Goal: Transaction & Acquisition: Download file/media

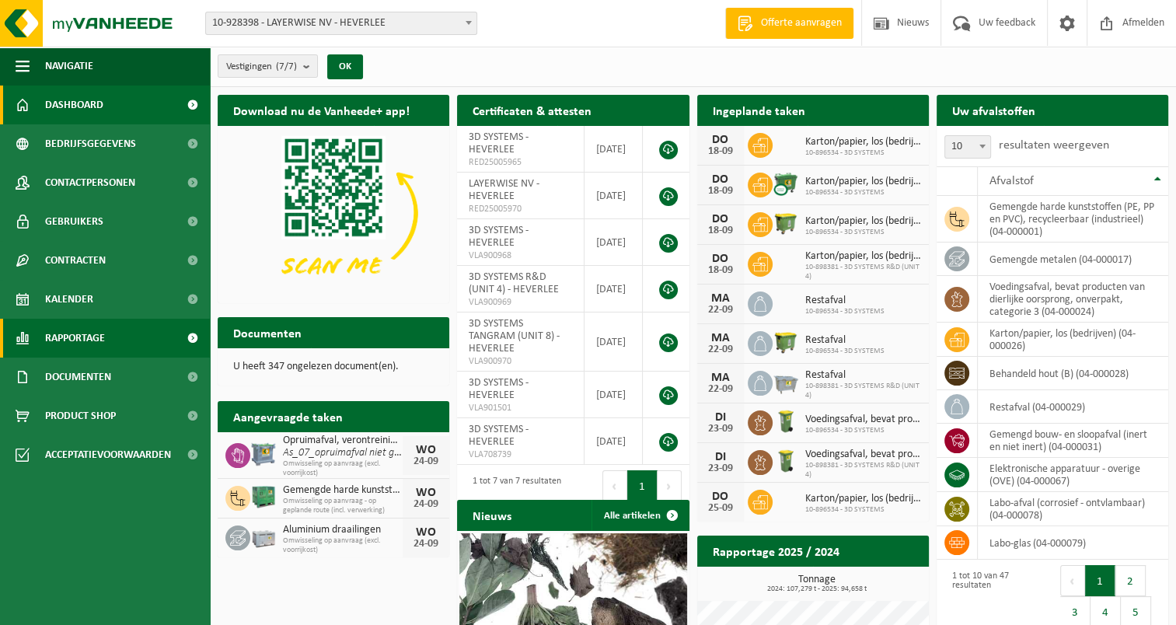
click at [98, 344] on span "Rapportage" at bounding box center [75, 338] width 60 height 39
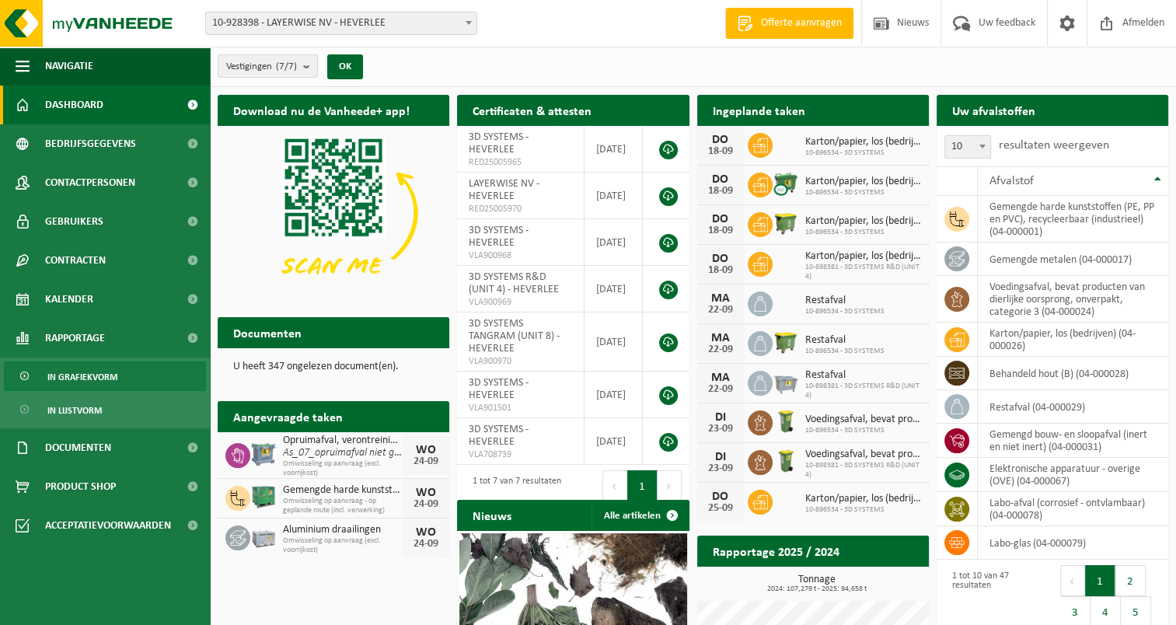
click at [78, 373] on span "In grafiekvorm" at bounding box center [82, 377] width 70 height 30
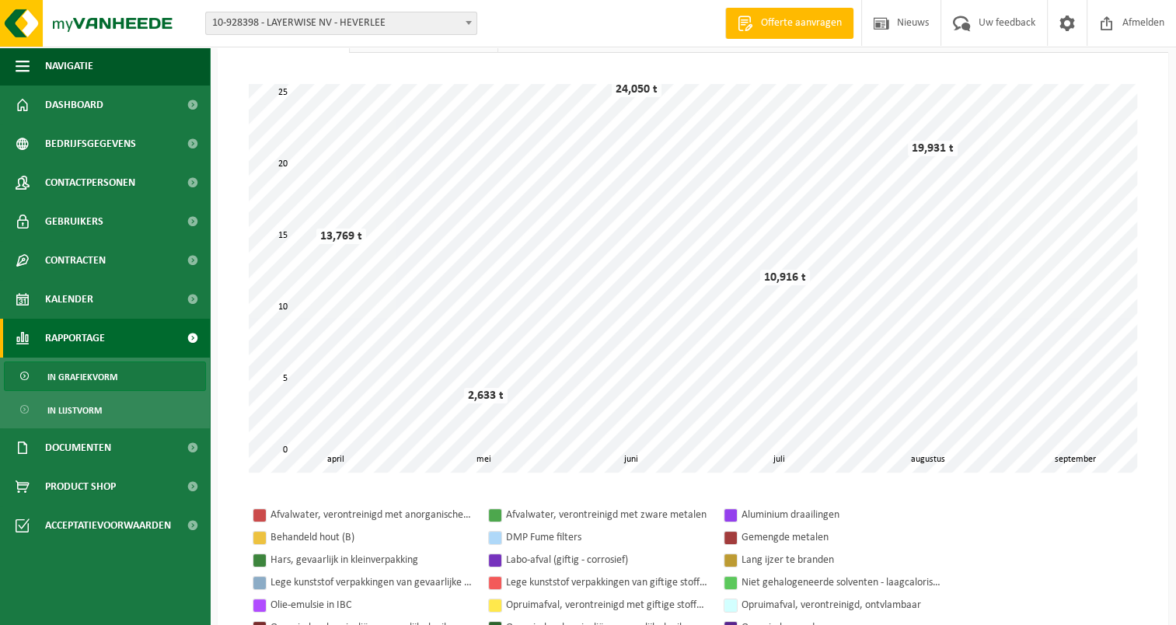
scroll to position [155, 0]
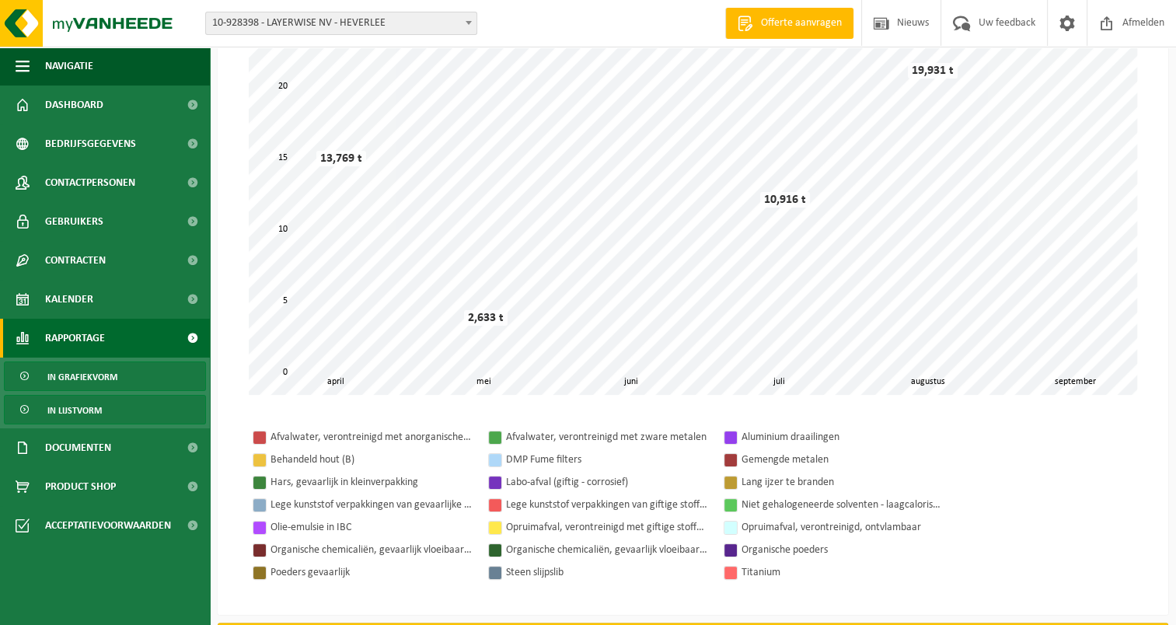
drag, startPoint x: 62, startPoint y: 410, endPoint x: 171, endPoint y: 412, distance: 108.8
click at [62, 410] on span "In lijstvorm" at bounding box center [74, 411] width 54 height 30
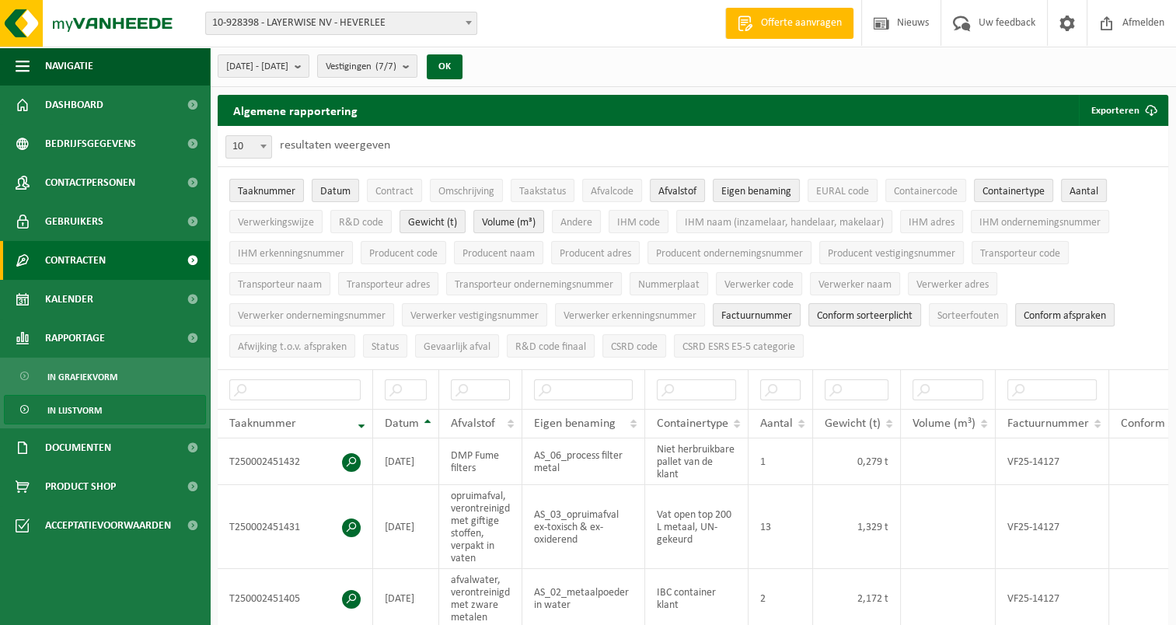
click at [75, 267] on span "Contracten" at bounding box center [75, 260] width 61 height 39
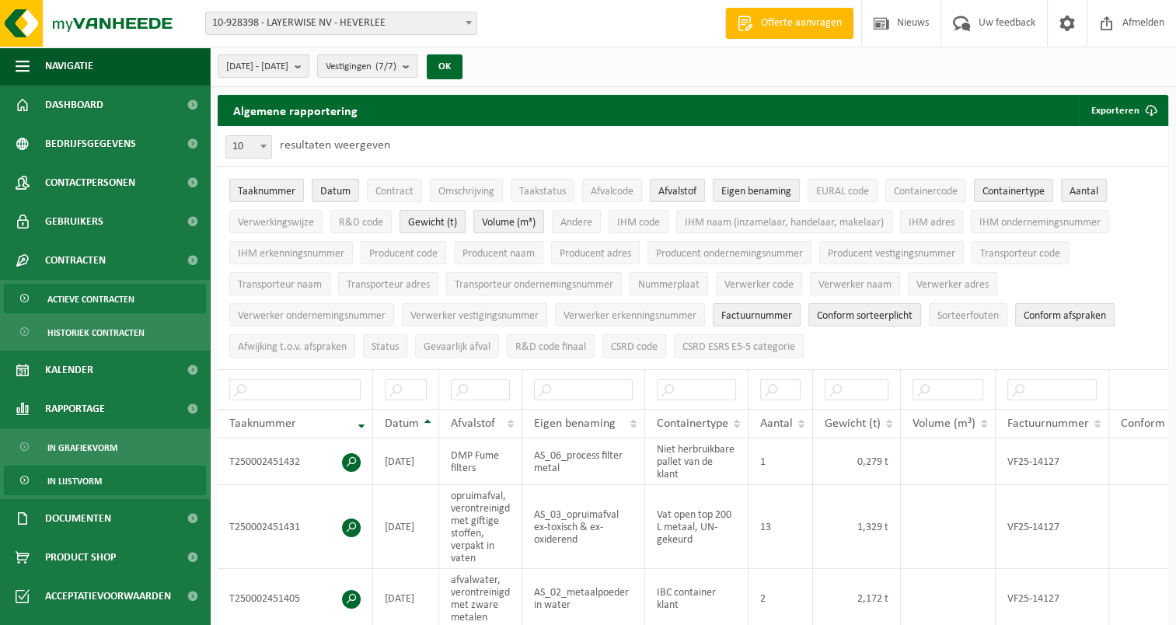
click at [103, 298] on span "Actieve contracten" at bounding box center [90, 300] width 87 height 30
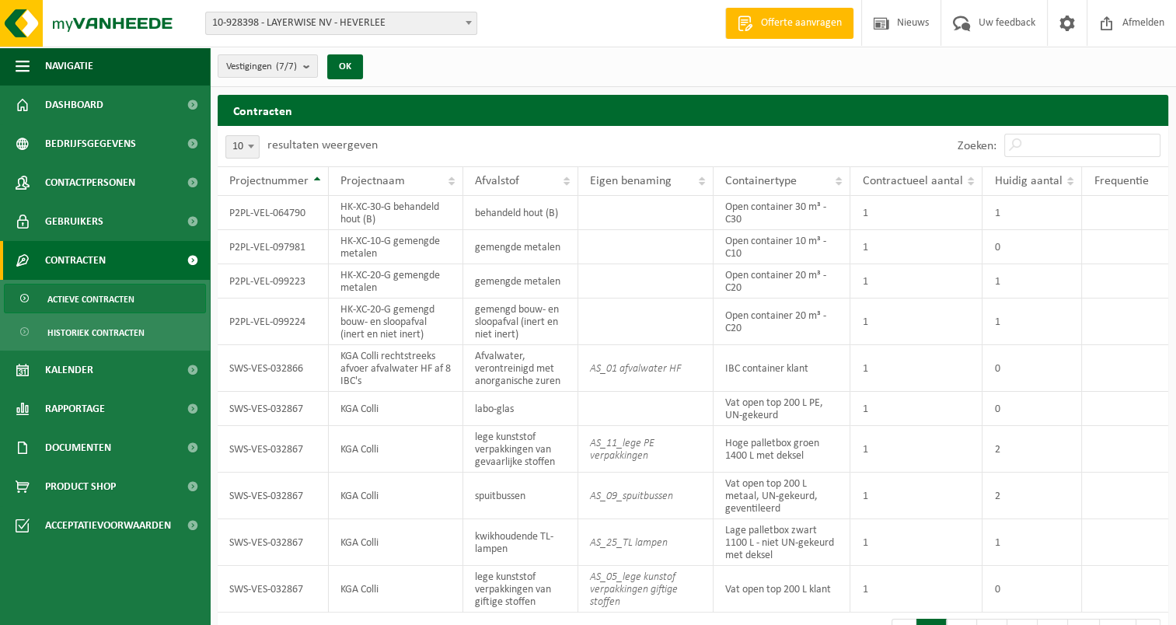
click at [87, 298] on span "Actieve contracten" at bounding box center [90, 300] width 87 height 30
click at [249, 368] on td "SWS-VES-032866" at bounding box center [273, 368] width 111 height 47
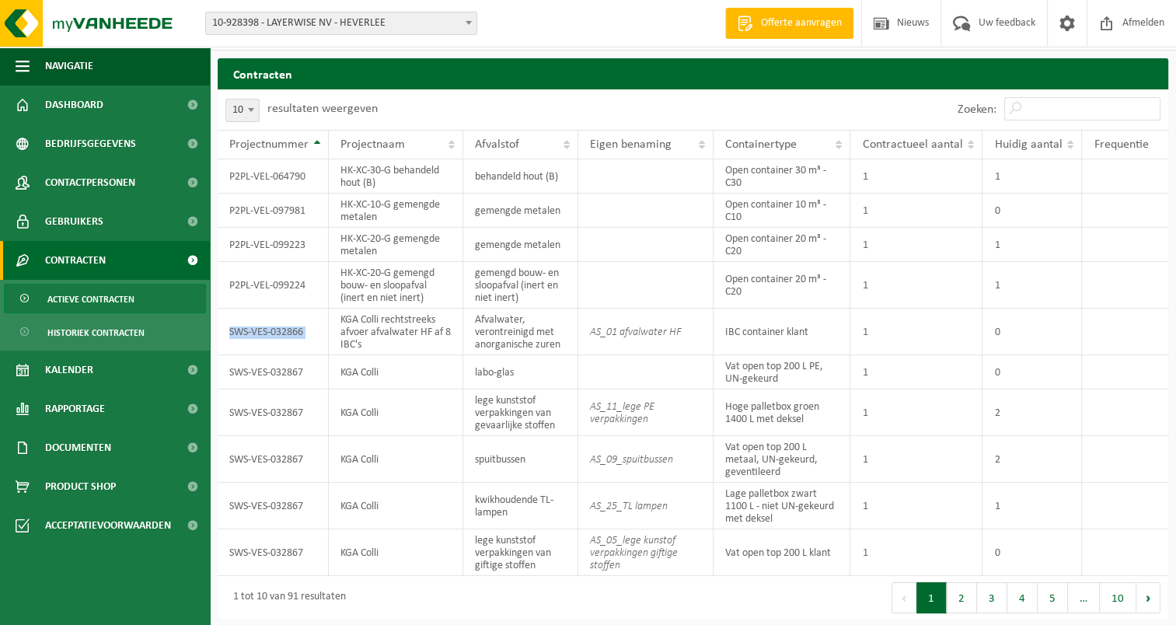
click at [104, 304] on span "Actieve contracten" at bounding box center [90, 300] width 87 height 30
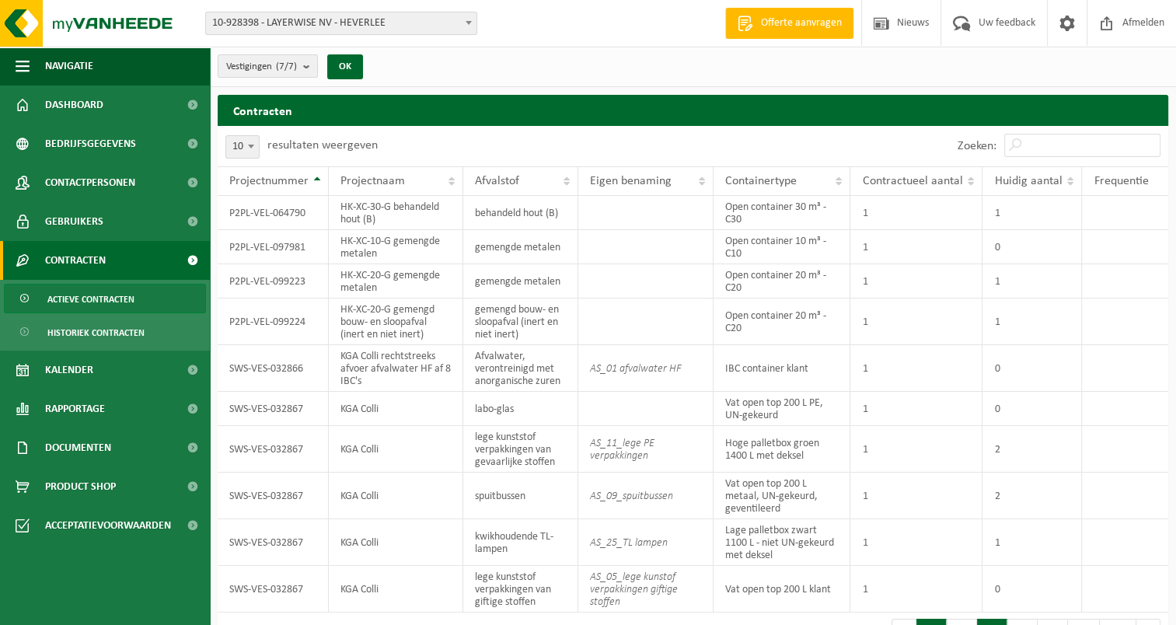
drag, startPoint x: 946, startPoint y: 620, endPoint x: 983, endPoint y: 619, distance: 36.6
click at [986, 619] on nav "Eerste Vorige 1 2 3 4 5 … 10 Volgende Laatste" at bounding box center [1026, 619] width 269 height 0
drag, startPoint x: 993, startPoint y: 620, endPoint x: 1033, endPoint y: 617, distance: 39.7
click at [1038, 619] on nav "Eerste Vorige 1 2 3 4 5 … 10 Volgende Laatste" at bounding box center [1026, 619] width 269 height 0
click at [1150, 620] on button "Volgende" at bounding box center [1148, 634] width 24 height 31
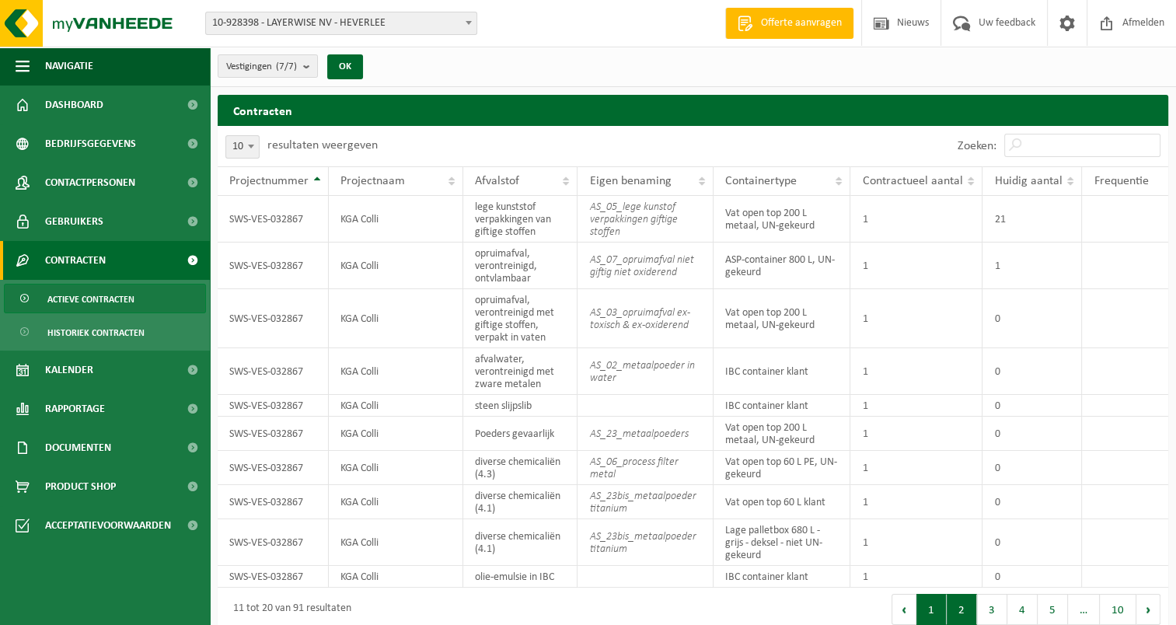
click at [936, 616] on button "1" at bounding box center [931, 609] width 30 height 31
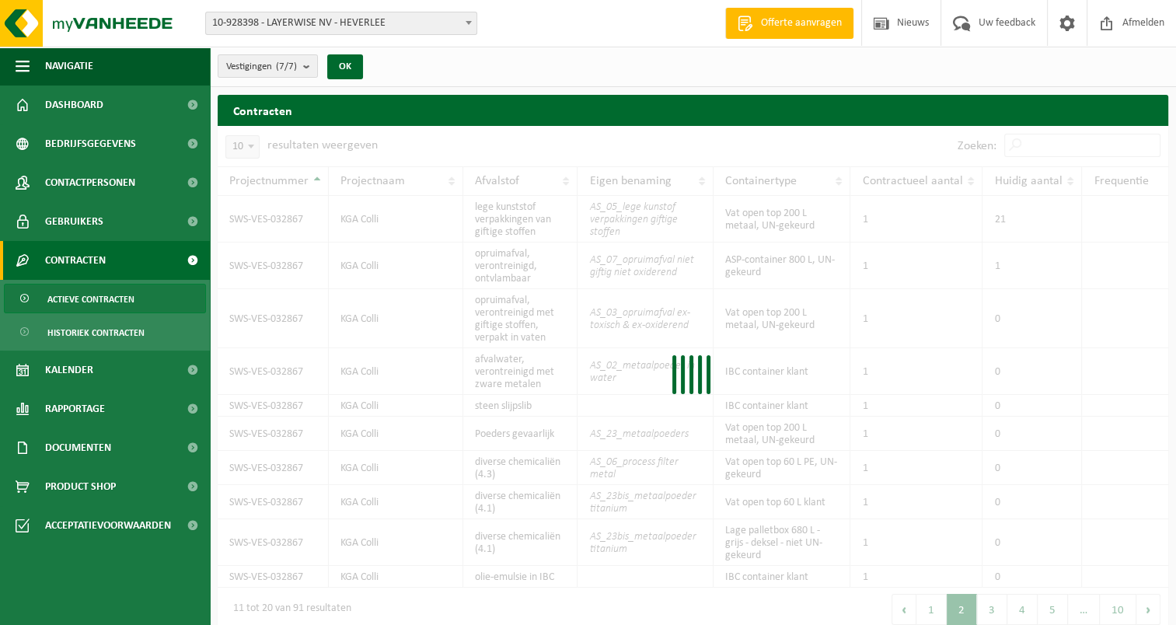
scroll to position [22, 0]
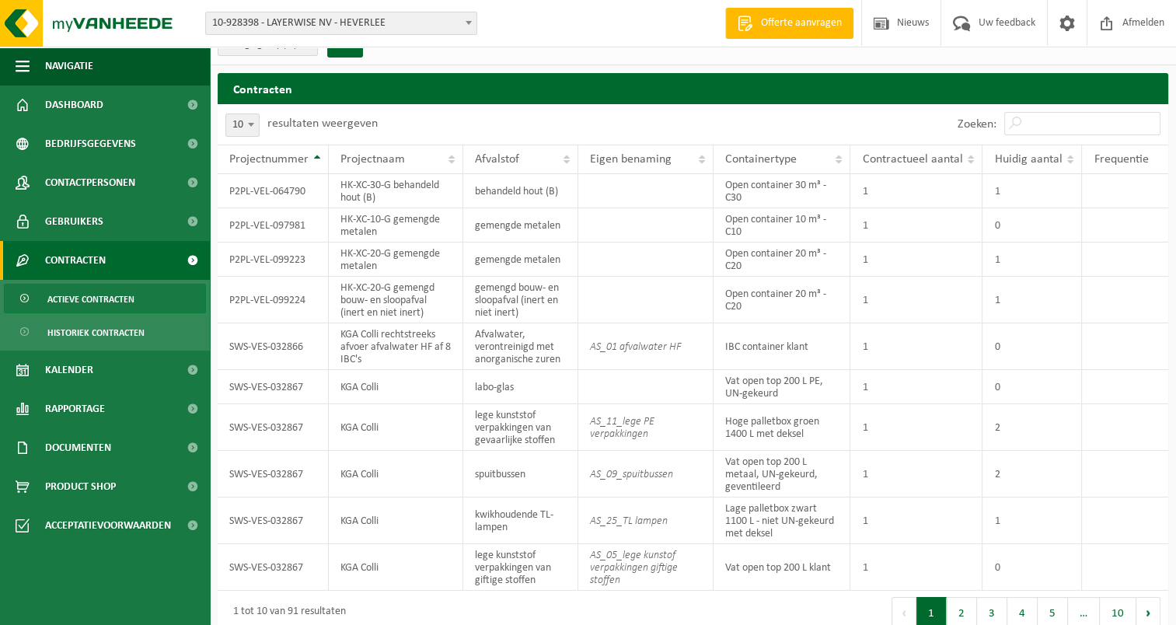
click at [121, 305] on span "Actieve contracten" at bounding box center [90, 300] width 87 height 30
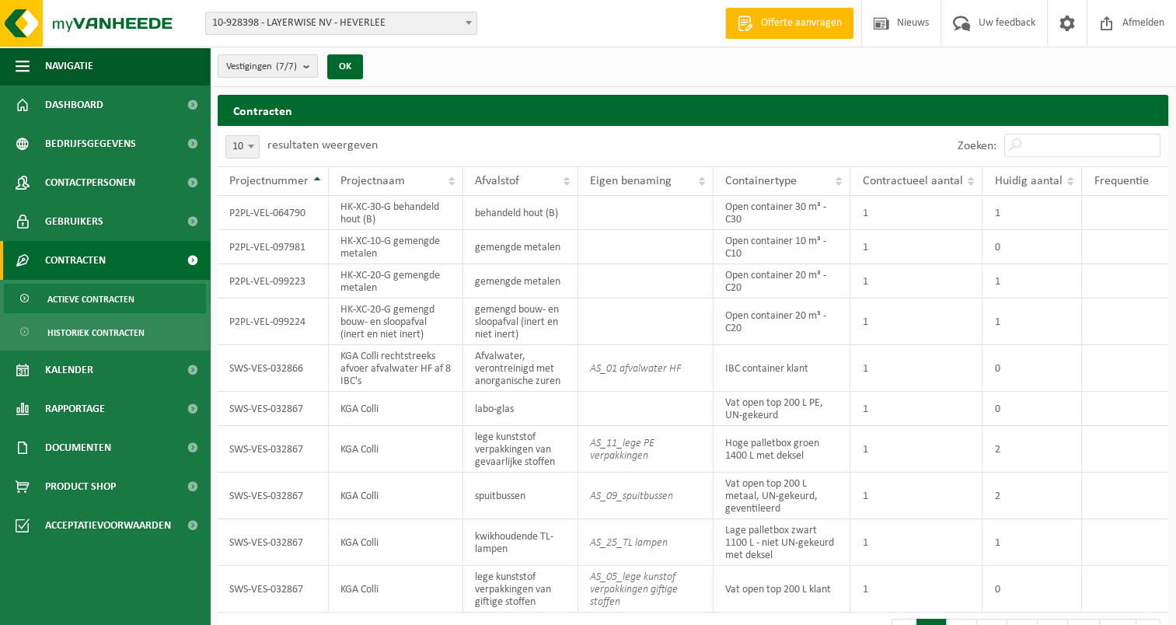
click at [309, 64] on b "submit" at bounding box center [310, 66] width 14 height 22
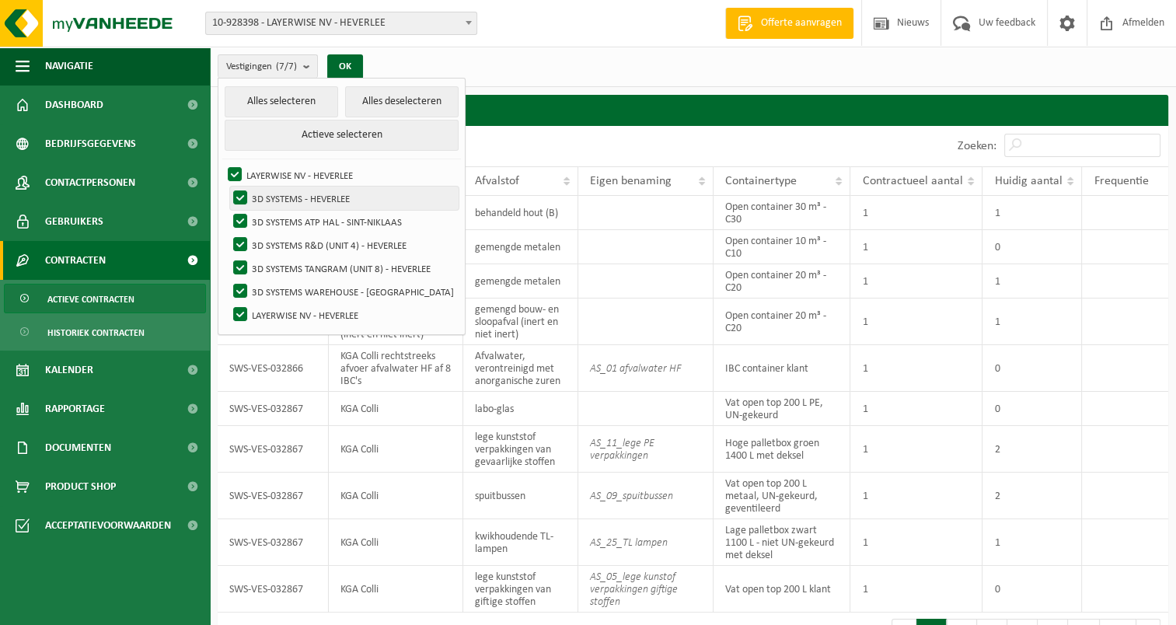
click at [274, 198] on label "3D SYSTEMS - HEVERLEE" at bounding box center [344, 198] width 229 height 23
click at [228, 187] on input "3D SYSTEMS - HEVERLEE" at bounding box center [227, 186] width 1 height 1
click at [246, 197] on label "3D SYSTEMS - HEVERLEE" at bounding box center [344, 198] width 229 height 23
click at [228, 187] on input "3D SYSTEMS - HEVERLEE" at bounding box center [227, 186] width 1 height 1
checkbox input "true"
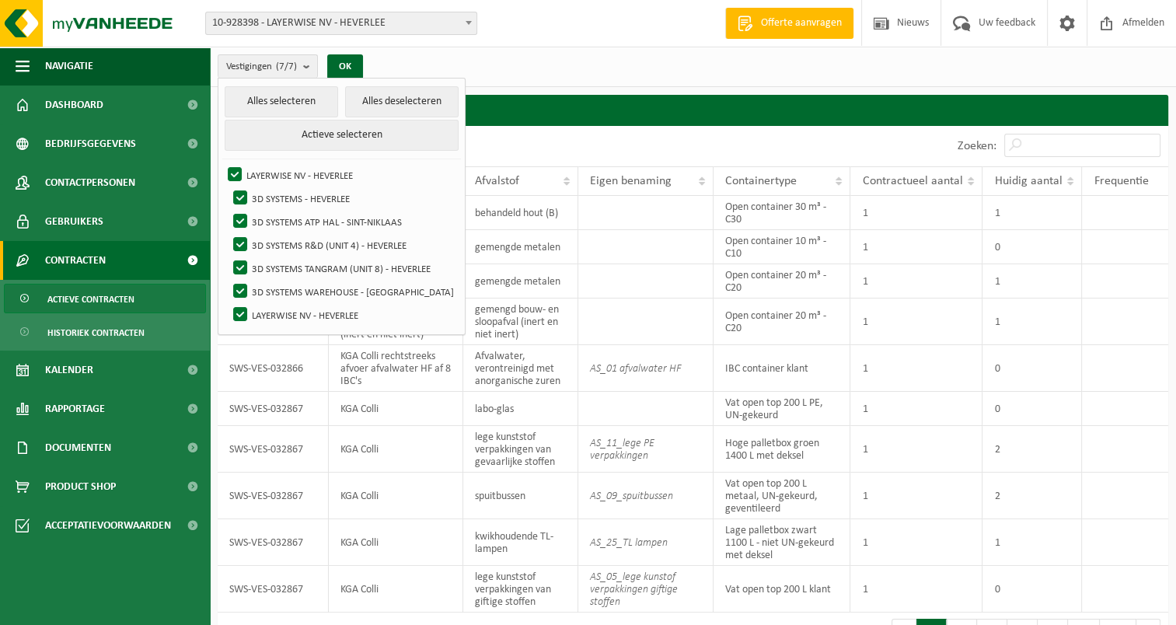
click at [491, 60] on div "Vestigingen (7/7) Alles selecteren Alles deselecteren Actieve selecteren LAYERW…" at bounding box center [693, 67] width 966 height 40
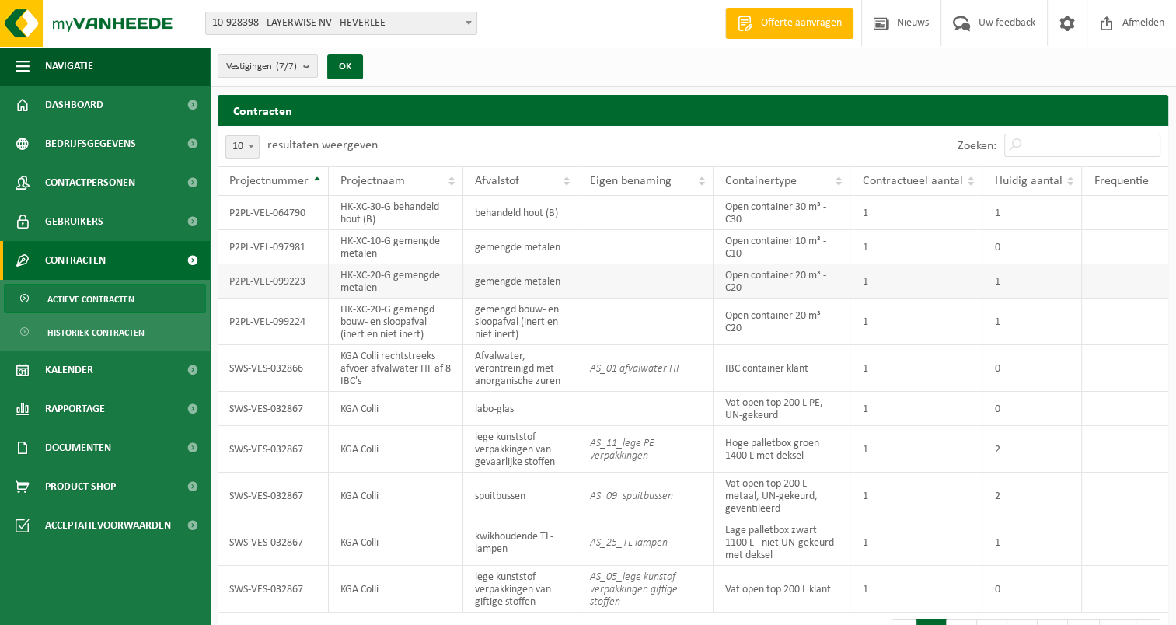
scroll to position [37, 0]
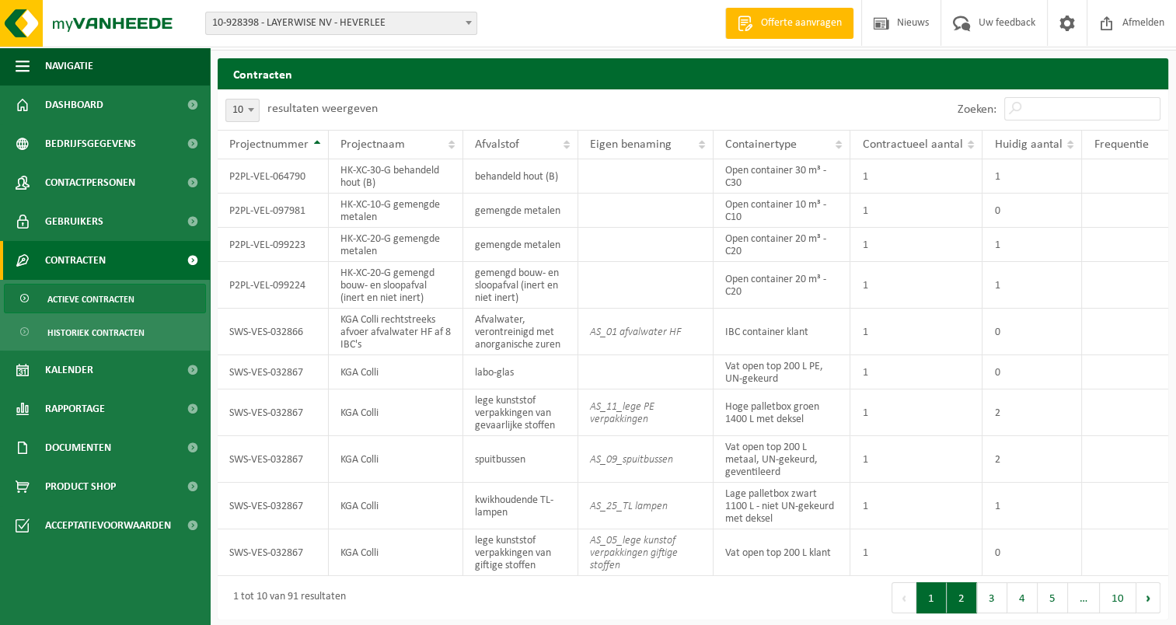
click at [967, 597] on button "2" at bounding box center [962, 597] width 30 height 31
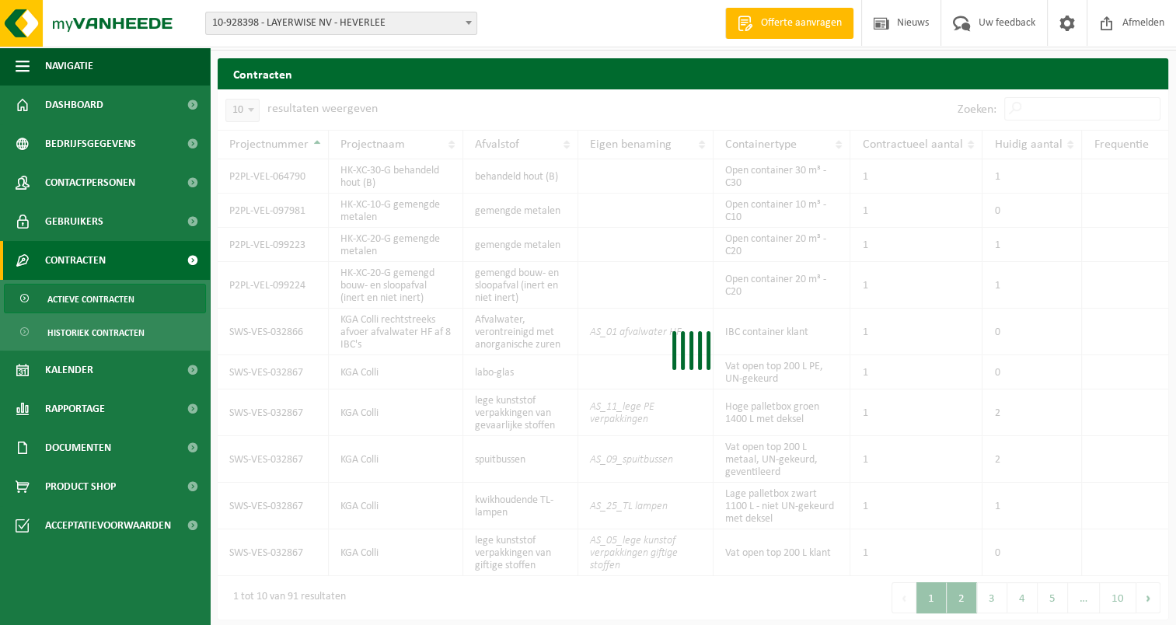
scroll to position [12, 0]
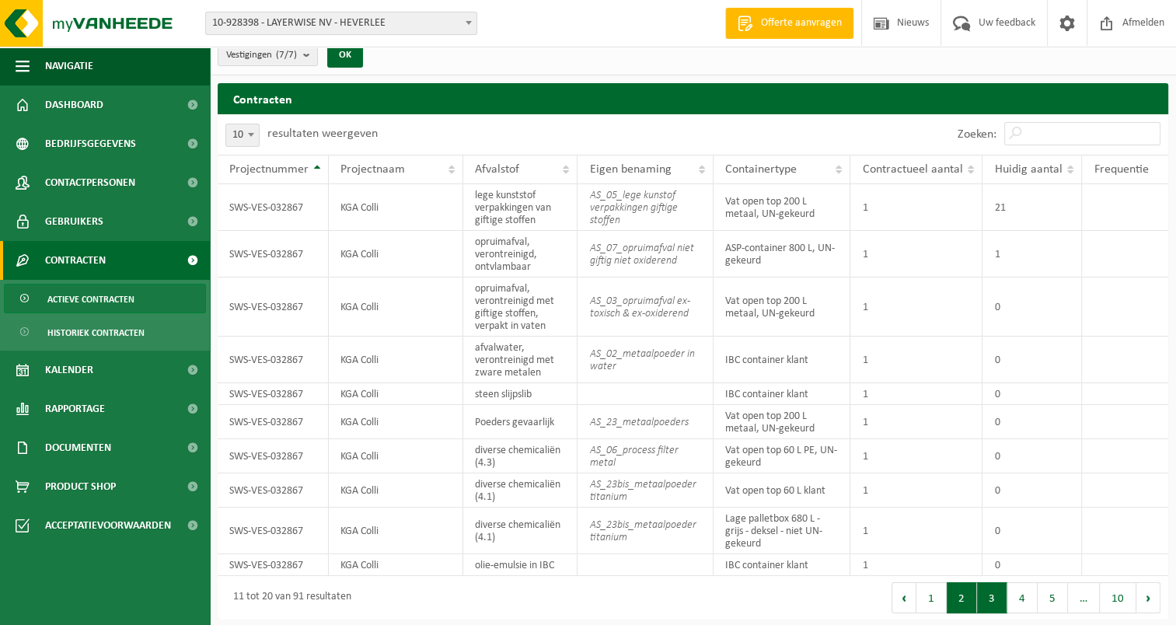
click at [990, 594] on button "3" at bounding box center [992, 597] width 30 height 31
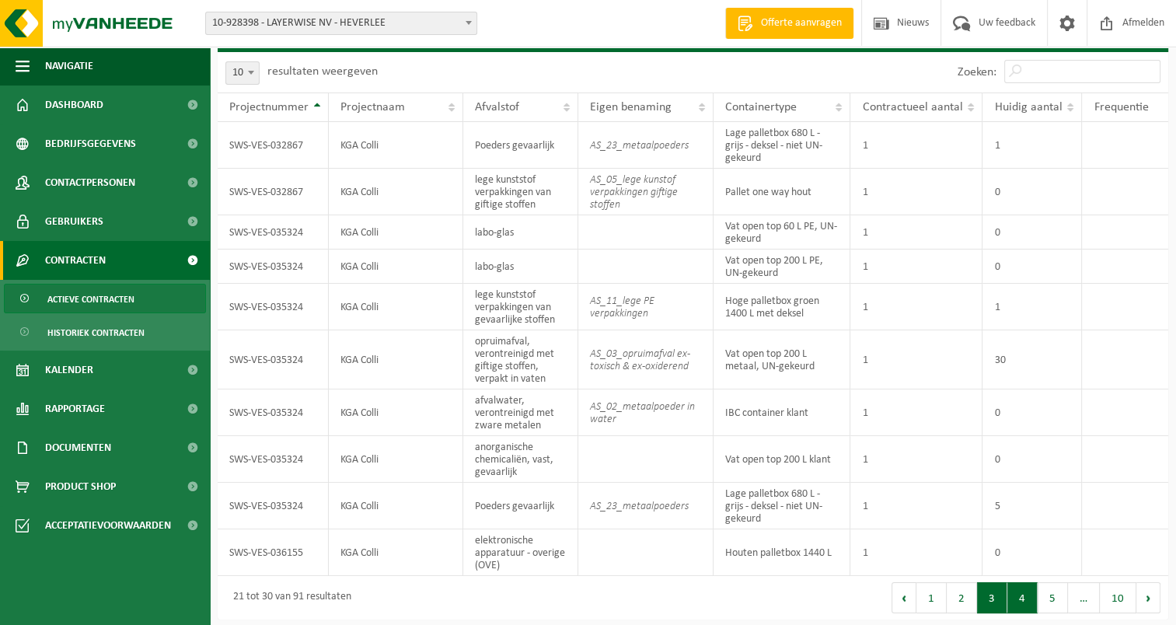
click at [1019, 593] on button "4" at bounding box center [1022, 597] width 30 height 31
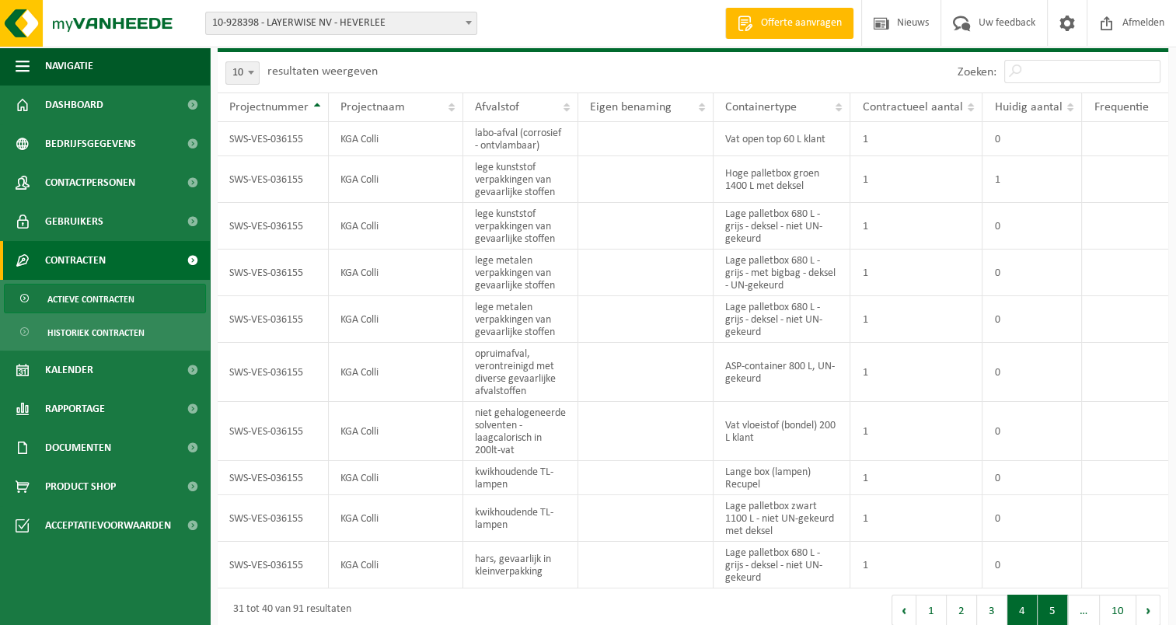
click at [1051, 609] on button "5" at bounding box center [1053, 610] width 30 height 31
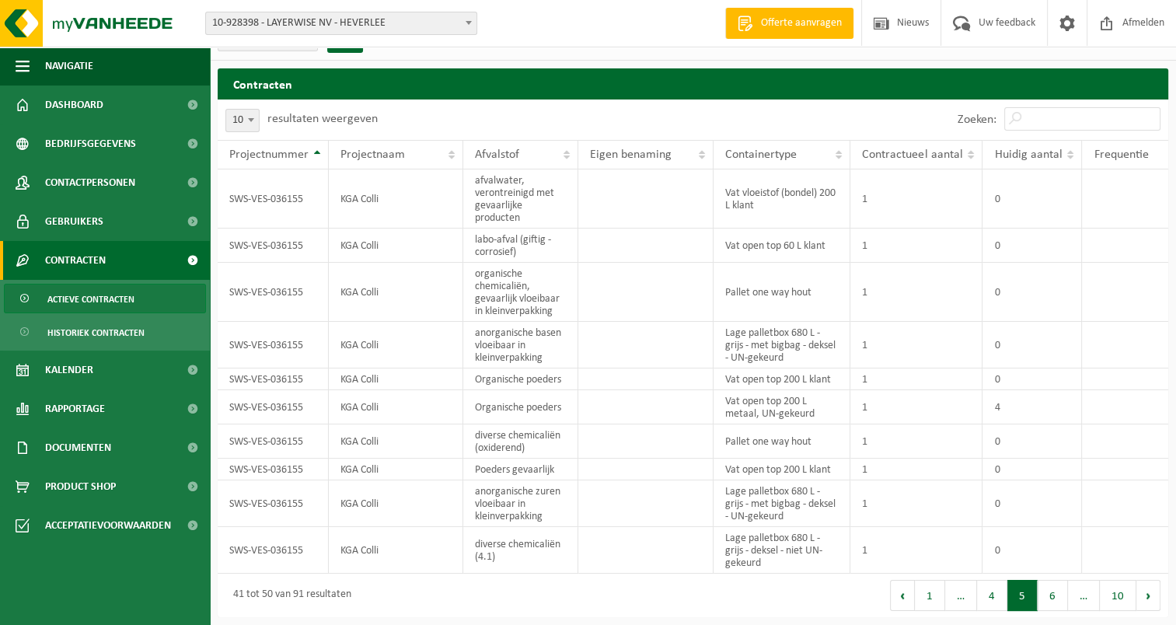
scroll to position [24, 0]
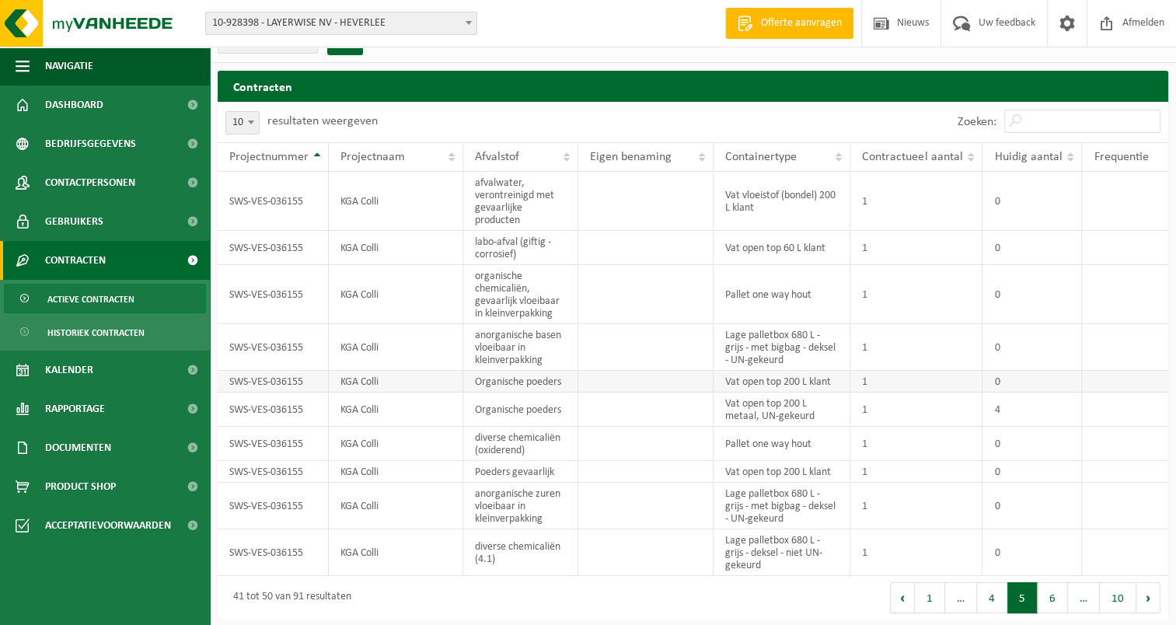
click at [252, 382] on td "SWS-VES-036155" at bounding box center [273, 382] width 111 height 22
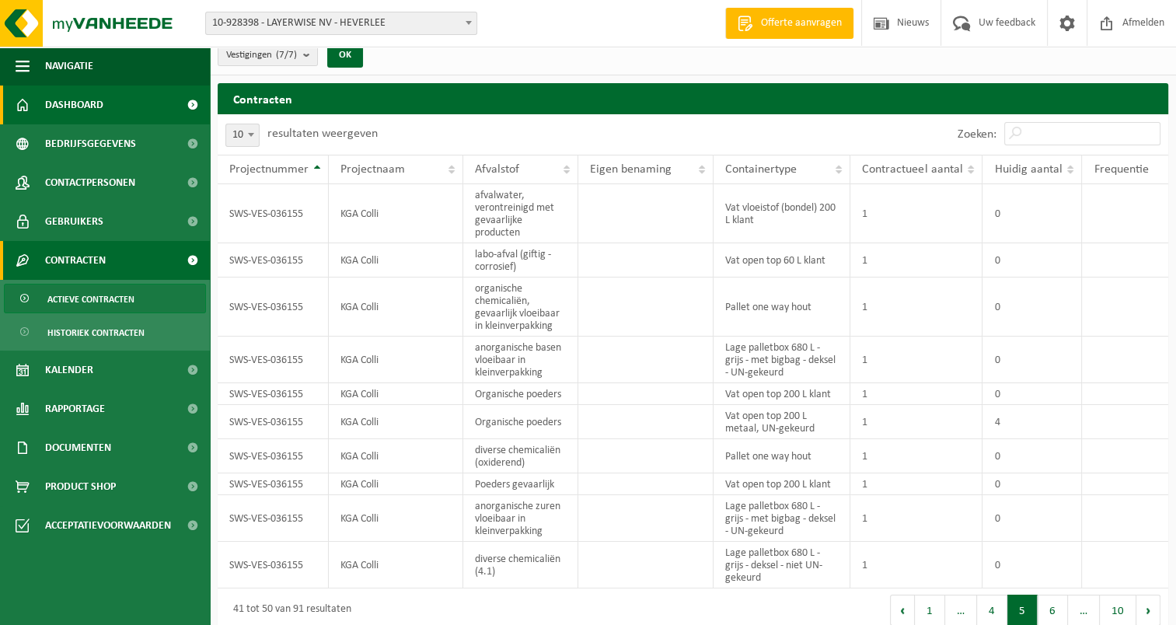
scroll to position [0, 0]
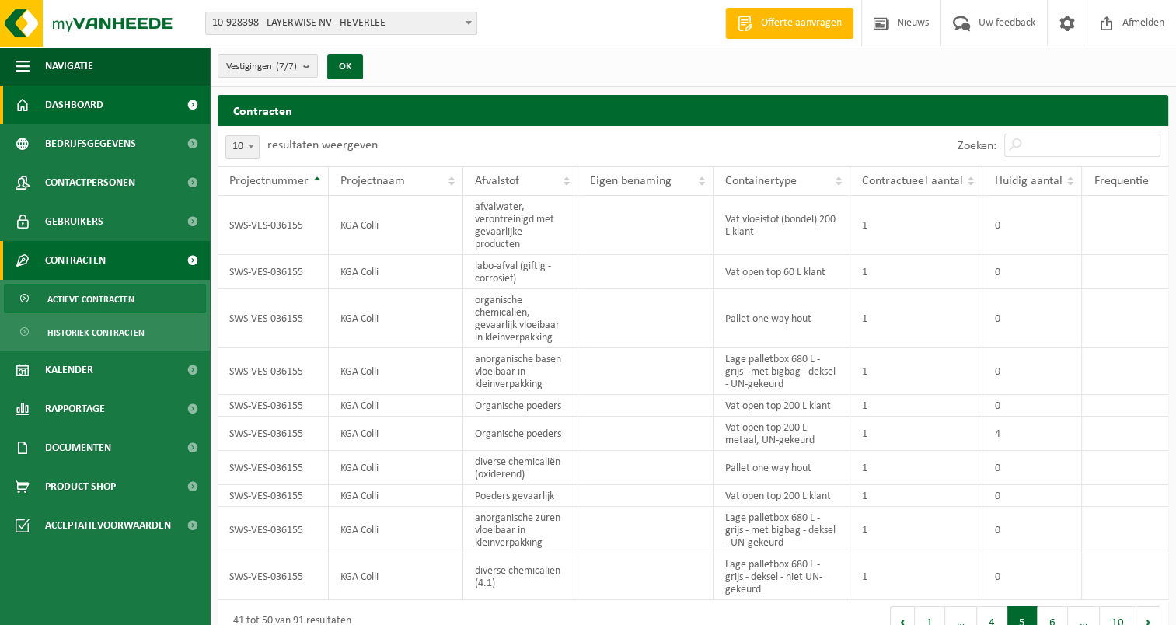
click at [88, 112] on span "Dashboard" at bounding box center [74, 105] width 58 height 39
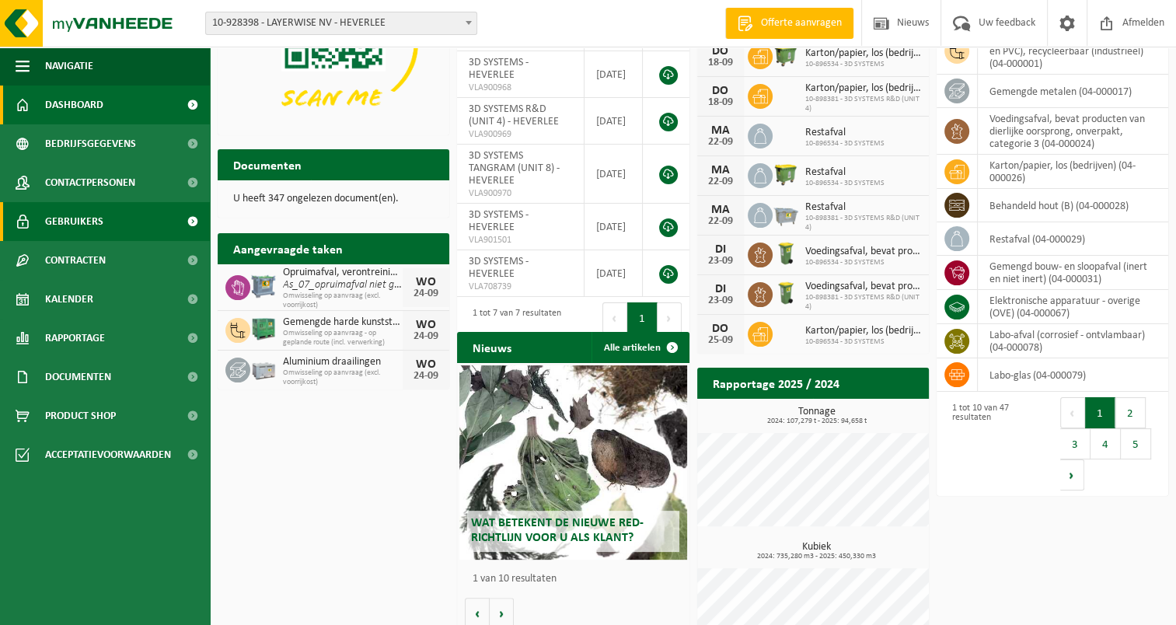
scroll to position [141, 0]
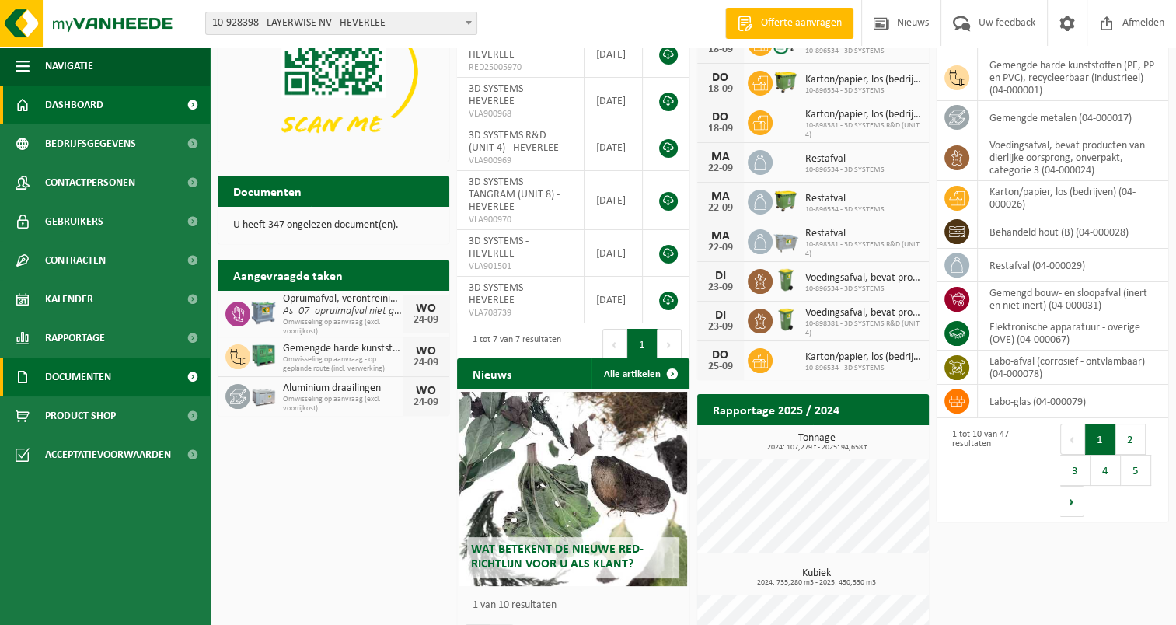
click at [86, 379] on span "Documenten" at bounding box center [78, 377] width 66 height 39
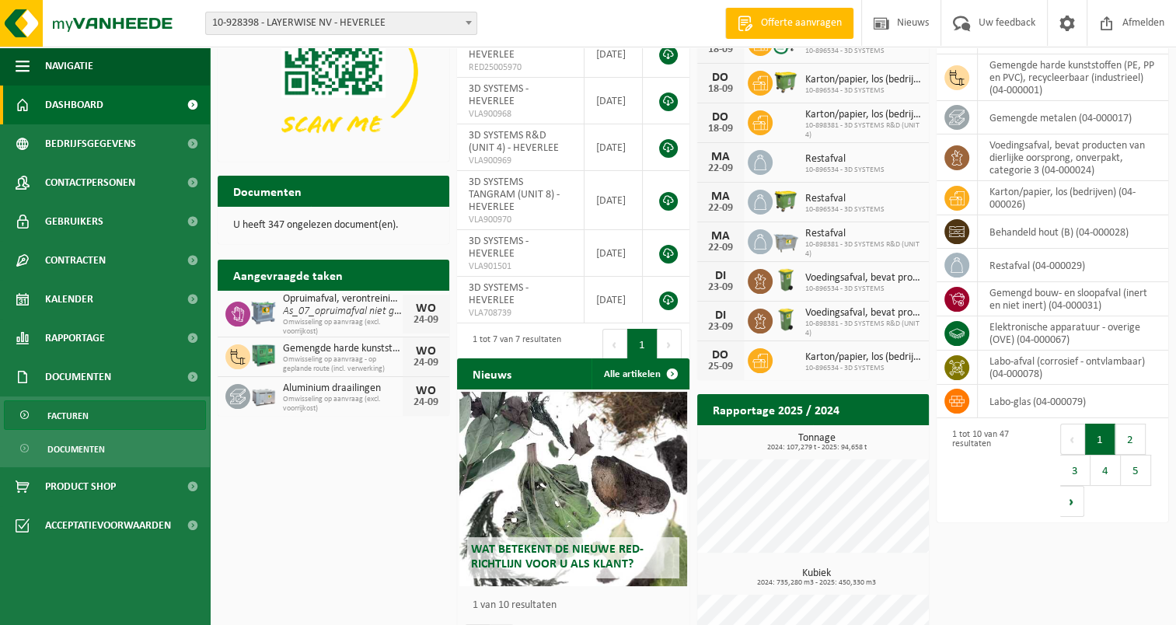
click at [73, 418] on span "Facturen" at bounding box center [67, 416] width 41 height 30
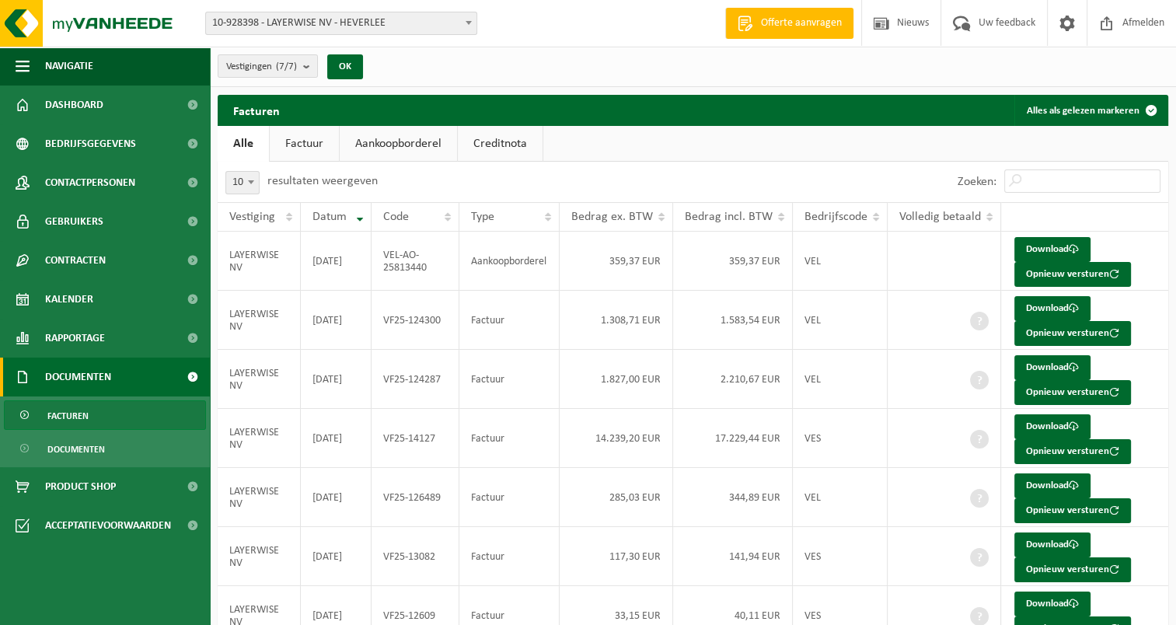
click at [79, 449] on span "Documenten" at bounding box center [76, 450] width 58 height 30
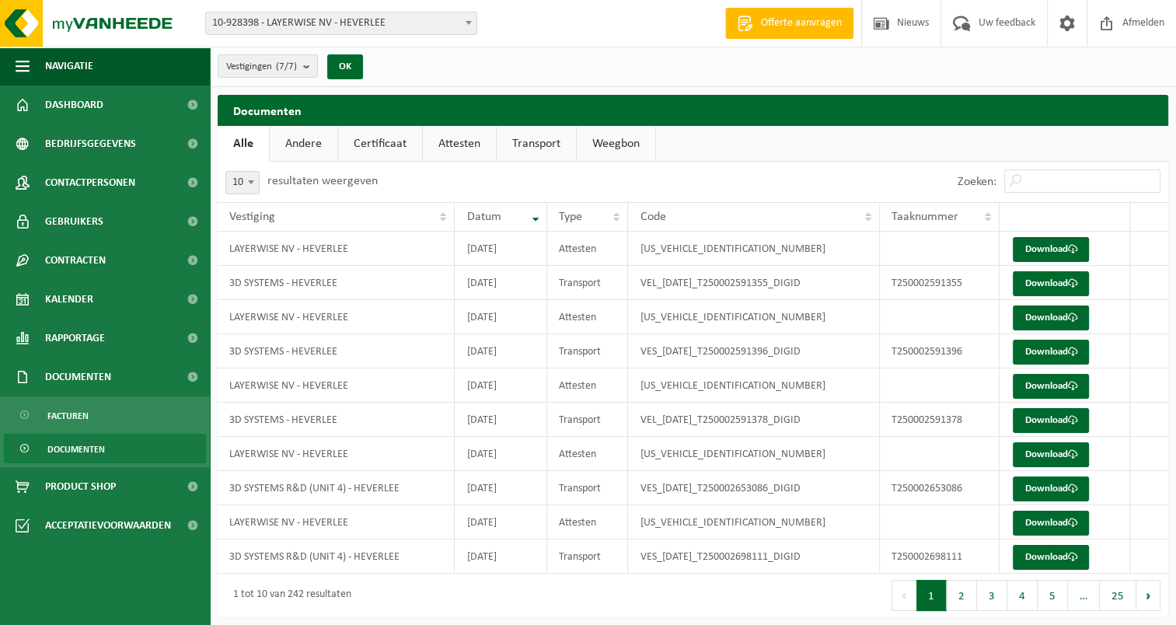
click at [387, 148] on link "Certificaat" at bounding box center [380, 144] width 84 height 36
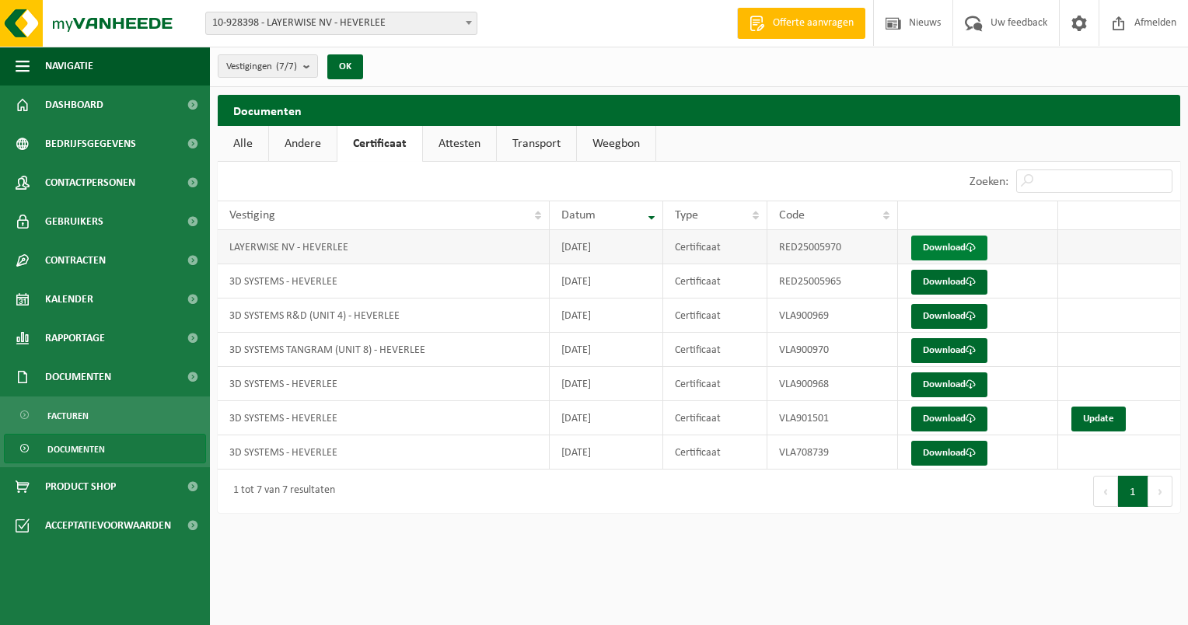
click at [942, 250] on link "Download" at bounding box center [949, 248] width 76 height 25
click at [939, 277] on link "Download" at bounding box center [949, 282] width 76 height 25
click at [948, 317] on link "Download" at bounding box center [949, 316] width 76 height 25
